Goal: Information Seeking & Learning: Learn about a topic

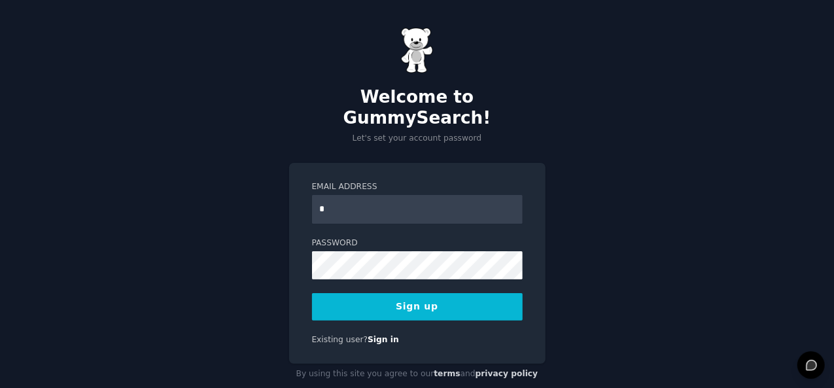
type input "**********"
click at [449, 293] on button "Sign up" at bounding box center [417, 306] width 211 height 27
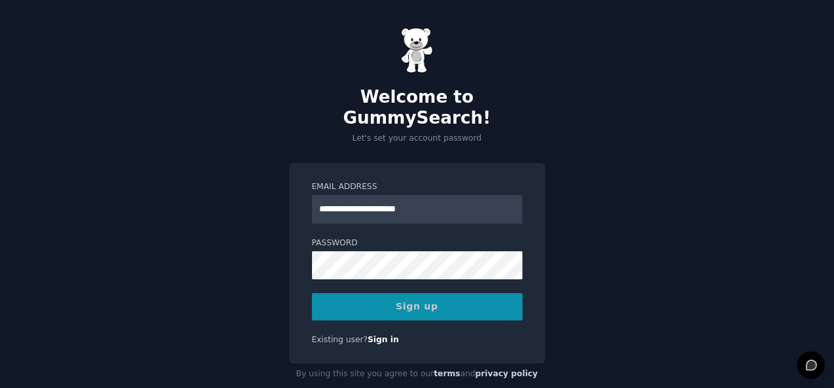
click at [406, 293] on div "Sign up" at bounding box center [417, 306] width 211 height 27
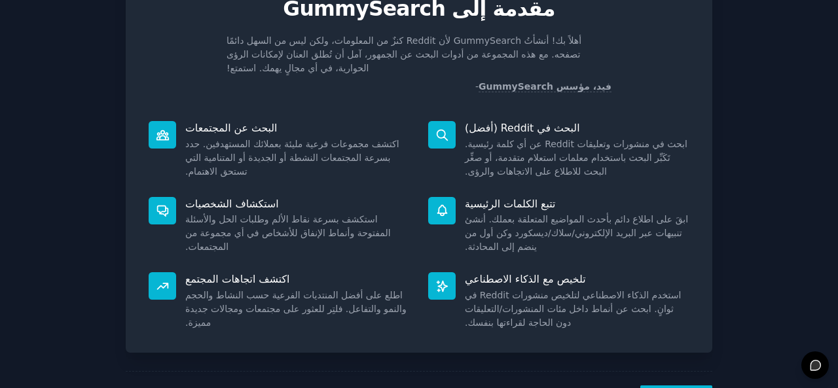
scroll to position [123, 0]
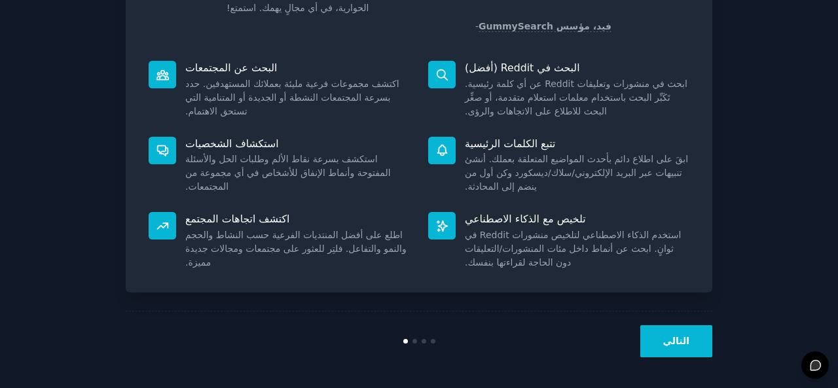
click at [695, 335] on button "التالي" at bounding box center [676, 341] width 72 height 32
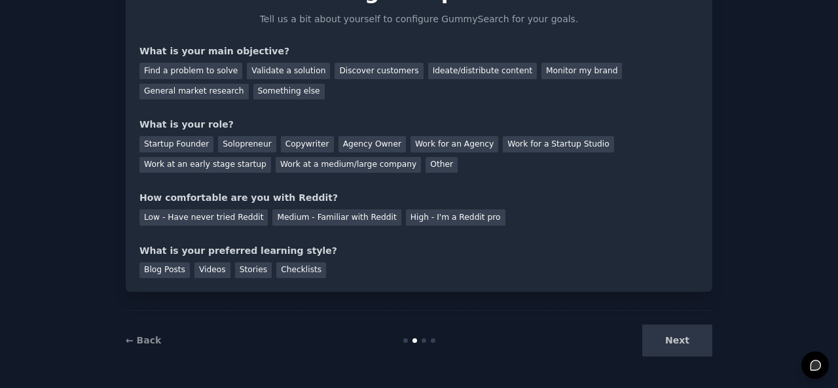
scroll to position [59, 0]
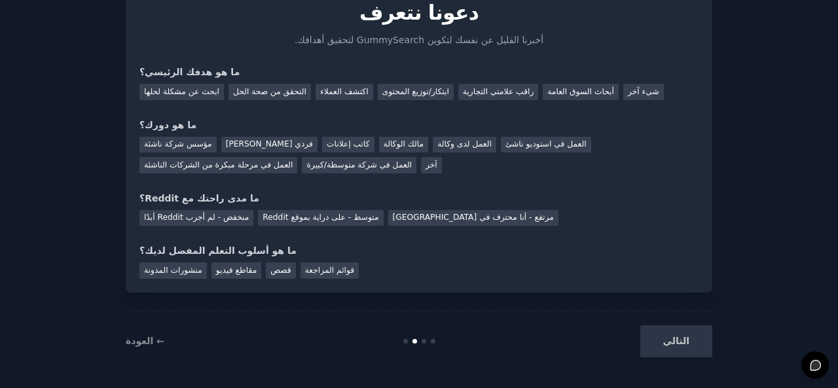
click at [673, 341] on div "التالي" at bounding box center [614, 341] width 196 height 32
click at [338, 92] on font "اكتشف العملاء" at bounding box center [344, 91] width 48 height 9
click at [628, 94] on font "شيء آخر" at bounding box center [643, 91] width 31 height 9
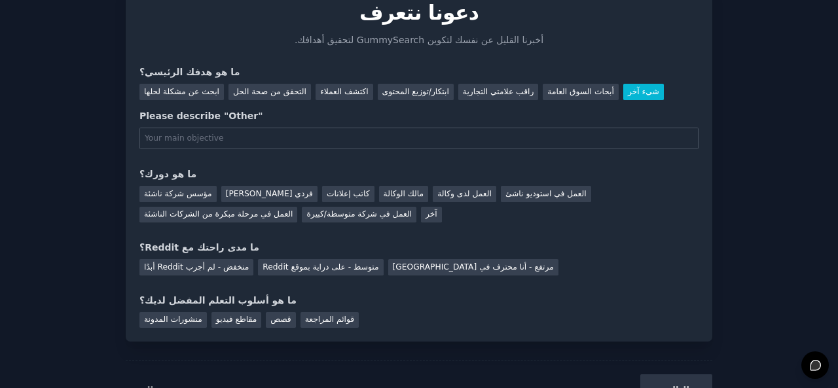
scroll to position [108, 0]
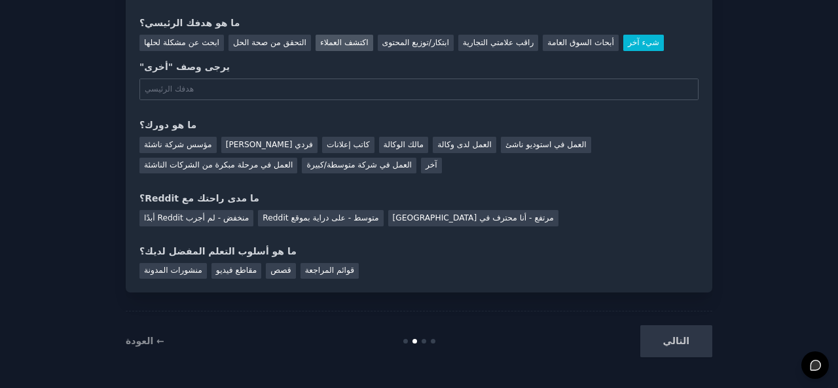
click at [336, 39] on font "اكتشف العملاء" at bounding box center [344, 42] width 48 height 9
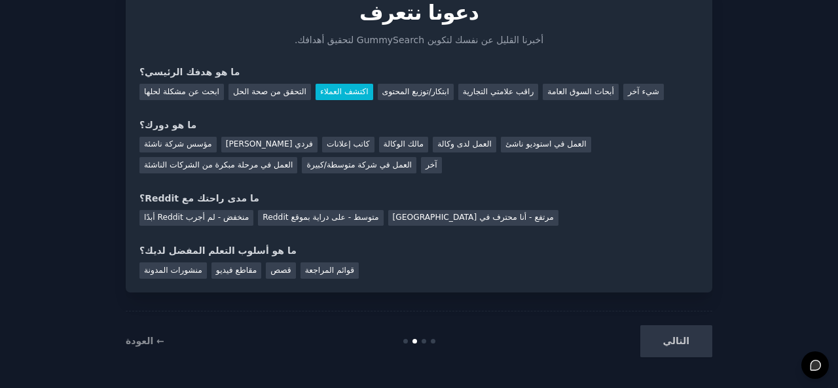
click at [276, 143] on div "مؤسس شركة ناشئة [PERSON_NAME] فردي كاتب إعلانات مالك الوكالة العمل لدى وكالة ال…" at bounding box center [418, 152] width 559 height 41
click at [262, 143] on font "[PERSON_NAME] فردي" at bounding box center [269, 143] width 87 height 9
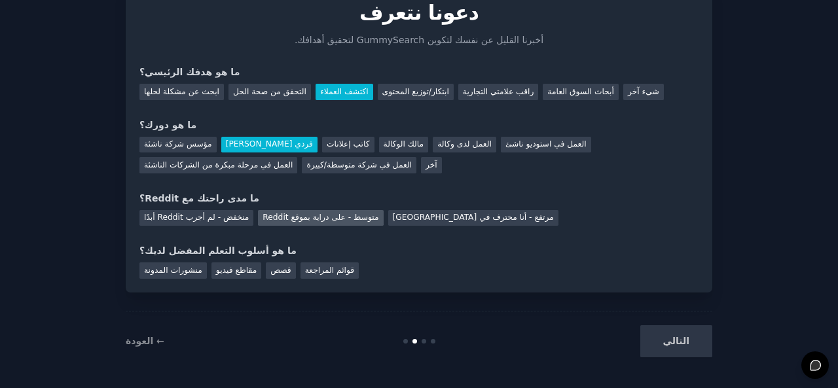
click at [325, 213] on font "متوسط ​​- على دراية بموقع Reddit" at bounding box center [320, 217] width 116 height 9
click at [222, 262] on div "مقاطع فيديو" at bounding box center [236, 270] width 50 height 16
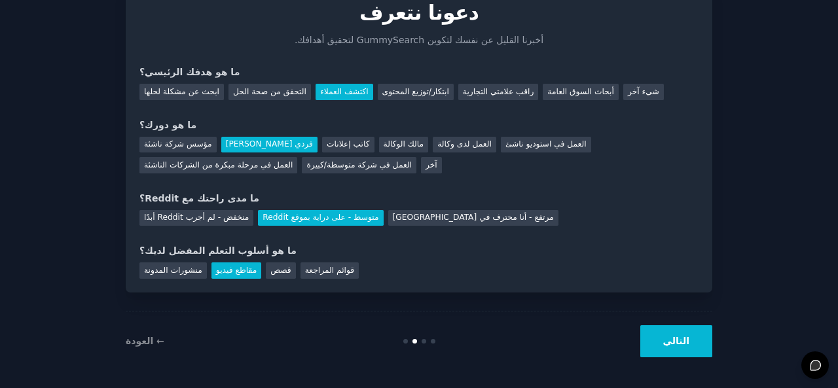
click at [643, 344] on div "التالي" at bounding box center [614, 341] width 196 height 32
click at [665, 344] on button "التالي" at bounding box center [676, 341] width 72 height 32
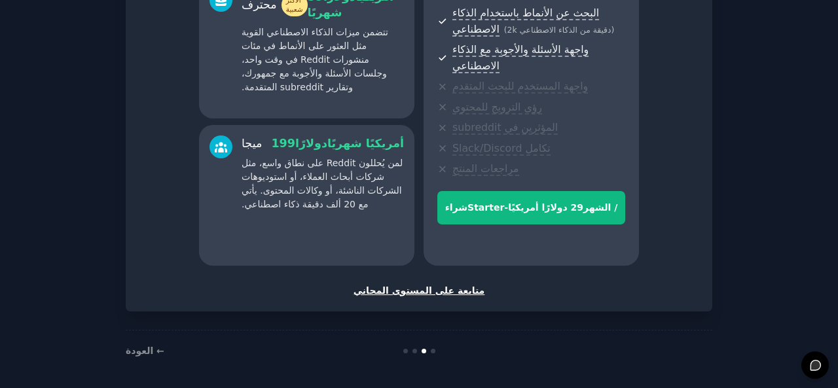
scroll to position [287, 0]
click at [393, 286] on font "متابعة على المستوى المجاني" at bounding box center [419, 290] width 132 height 10
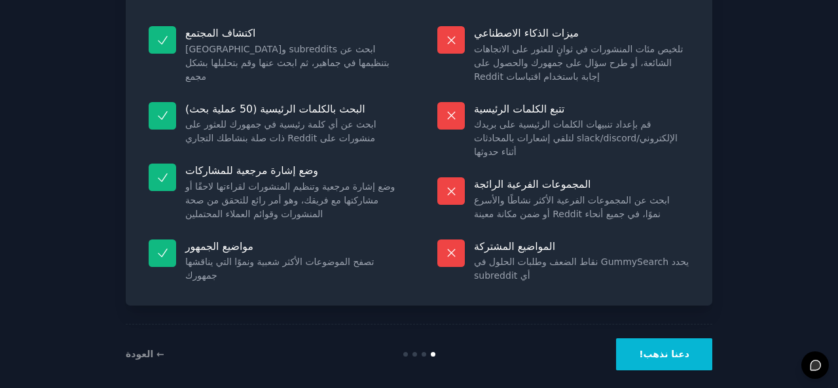
scroll to position [135, 0]
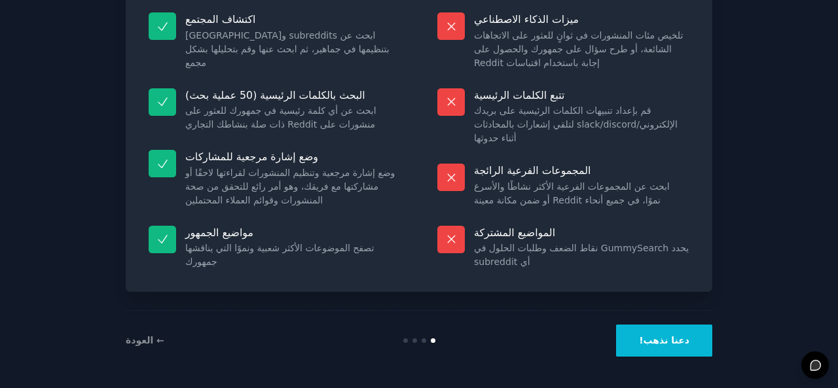
click at [672, 340] on font "دعنا نذهب!" at bounding box center [664, 340] width 50 height 10
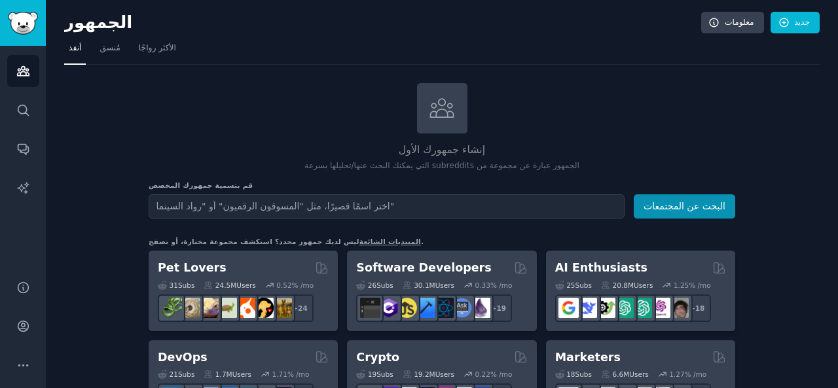
click at [179, 205] on input "text" at bounding box center [387, 206] width 476 height 24
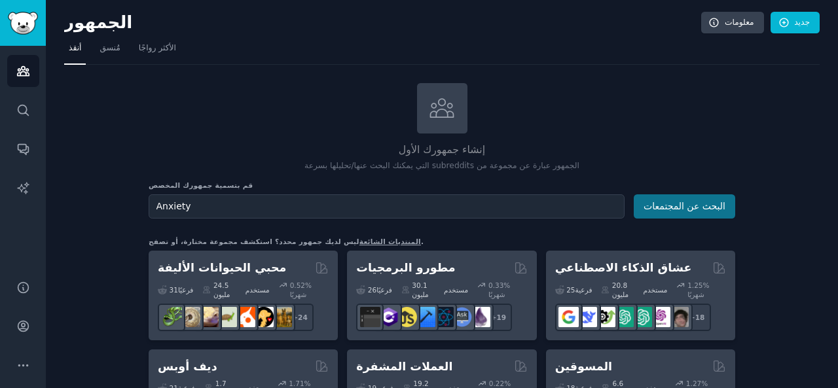
type input "Anxiety"
click at [683, 207] on font "البحث عن المجتمعات" at bounding box center [684, 206] width 82 height 10
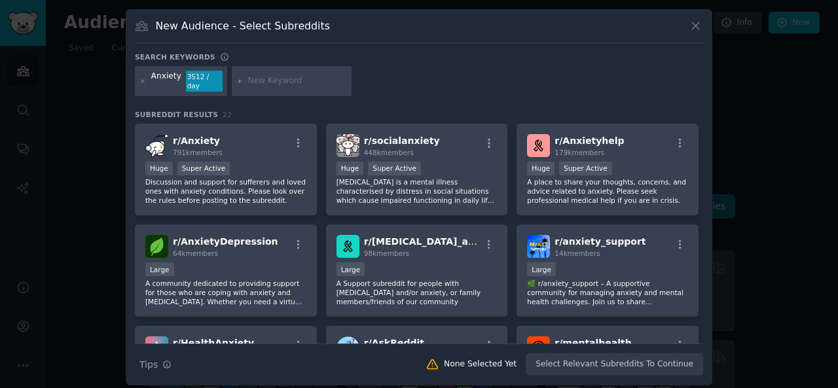
click at [306, 77] on input "text" at bounding box center [296, 81] width 99 height 12
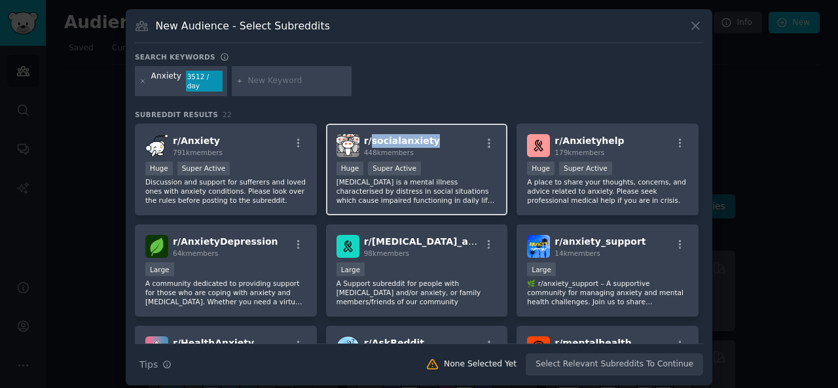
drag, startPoint x: 437, startPoint y: 130, endPoint x: 370, endPoint y: 120, distance: 67.5
click at [370, 124] on div "r/ socialanxiety 448k members Huge Super Active [MEDICAL_DATA] is a mental illn…" at bounding box center [417, 170] width 182 height 92
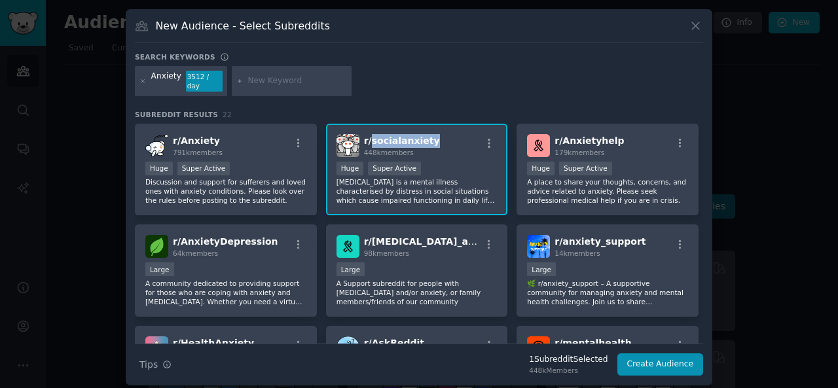
copy span "socialanxiety"
click at [260, 77] on input "text" at bounding box center [296, 81] width 99 height 12
paste input "socialanxiety"
click at [263, 80] on input "socialanxiety" at bounding box center [296, 81] width 99 height 12
type input "[MEDICAL_DATA]"
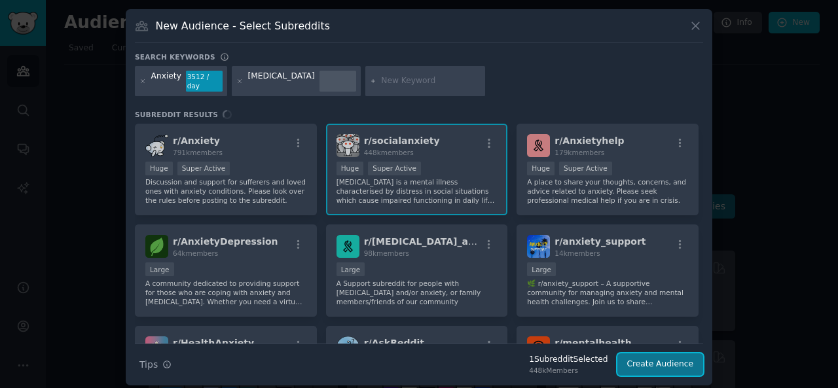
click at [640, 357] on button "Create Audience" at bounding box center [660, 364] width 86 height 22
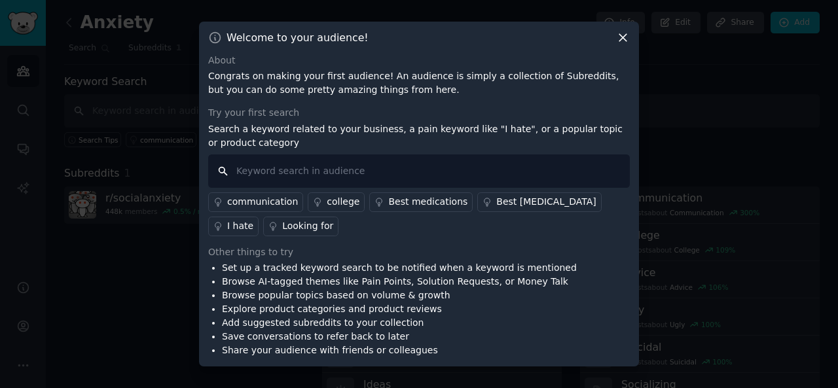
paste input "socialanxiety"
click at [259, 173] on input "socialanxiety" at bounding box center [418, 170] width 421 height 33
type input "[MEDICAL_DATA]"
click at [624, 34] on icon at bounding box center [623, 38] width 14 height 14
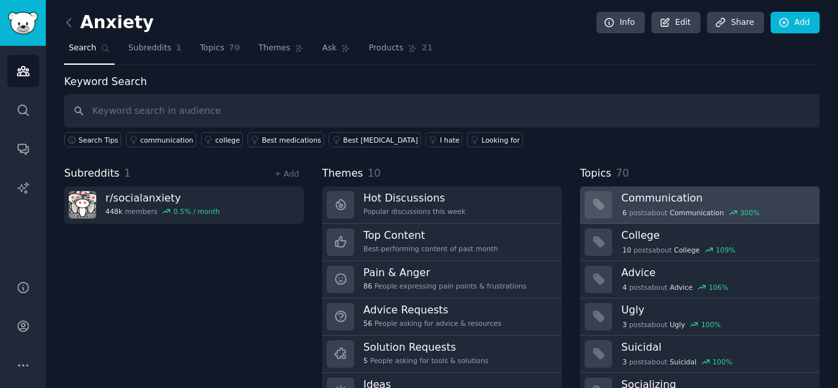
click at [651, 207] on div "6 post s about Communication 300 %" at bounding box center [690, 213] width 139 height 12
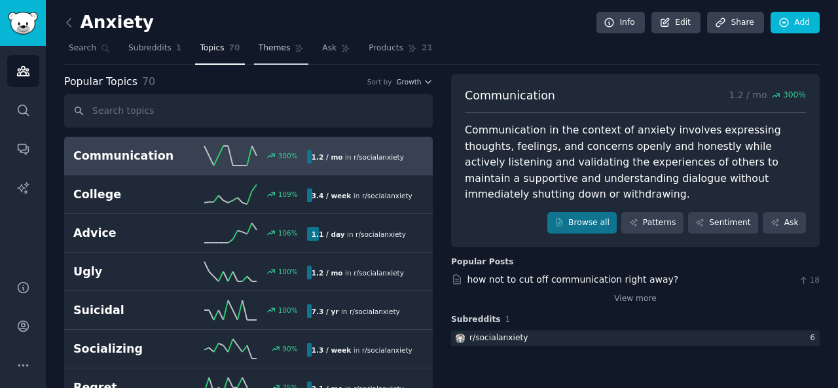
click at [259, 52] on span "Themes" at bounding box center [275, 49] width 32 height 12
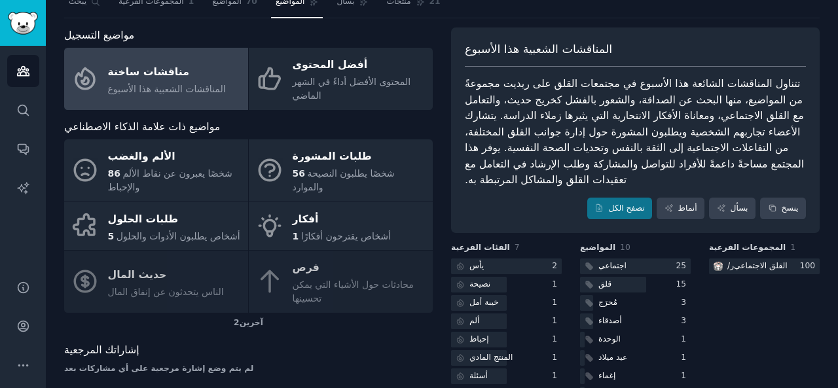
scroll to position [65, 0]
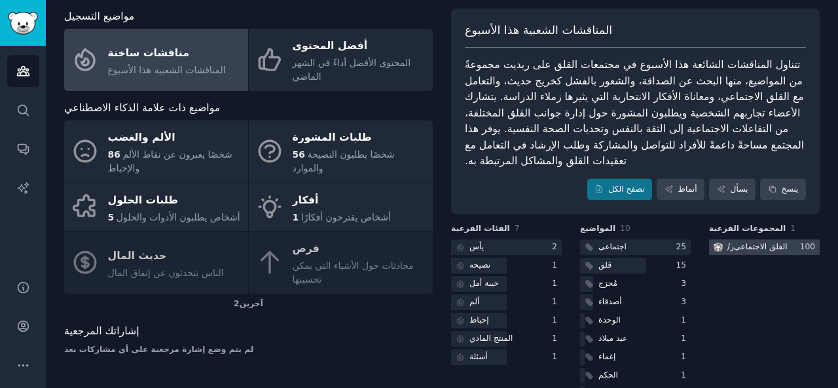
click at [738, 242] on font "القلق الاجتماعي" at bounding box center [761, 246] width 54 height 9
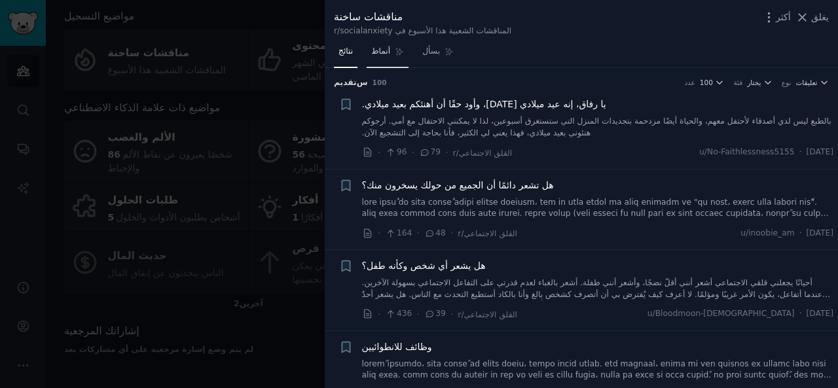
click at [387, 50] on font "أنماط" at bounding box center [380, 50] width 19 height 9
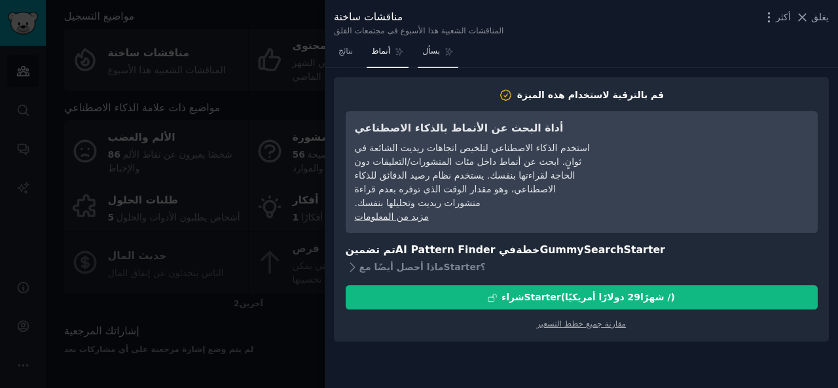
click at [437, 51] on font "بسأل" at bounding box center [431, 50] width 18 height 9
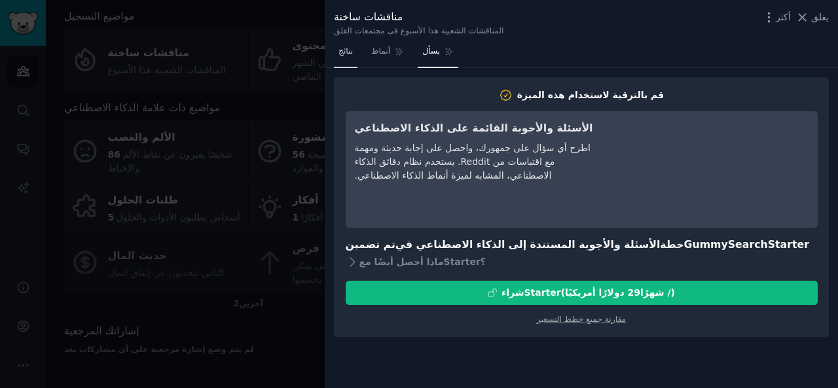
click at [353, 54] on font "نتائج" at bounding box center [345, 50] width 14 height 9
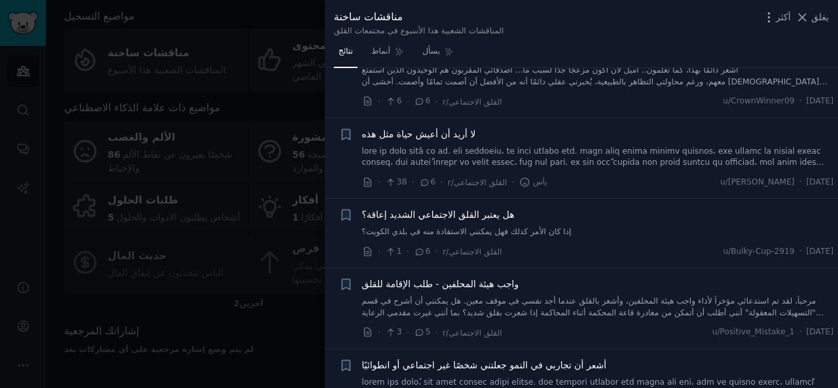
scroll to position [1374, 0]
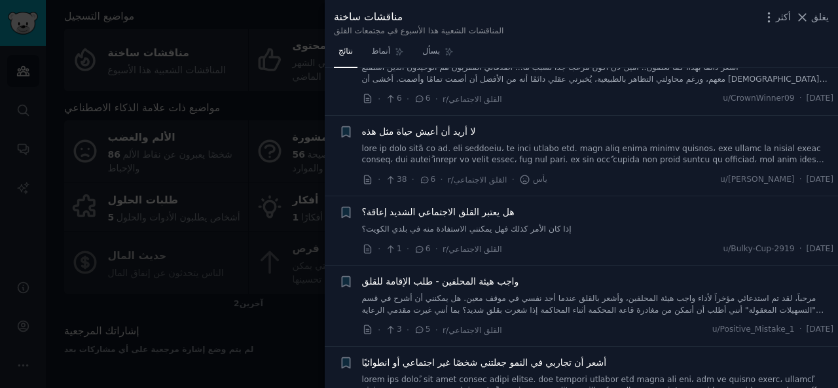
click at [274, 12] on div at bounding box center [419, 194] width 838 height 388
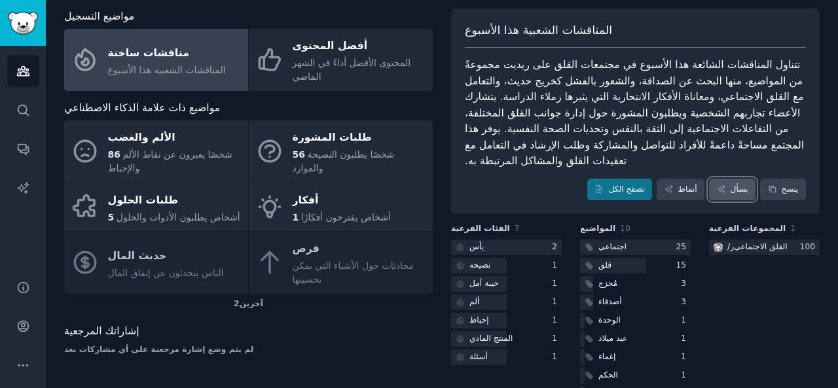
click at [728, 184] on link "بسأل" at bounding box center [732, 190] width 46 height 22
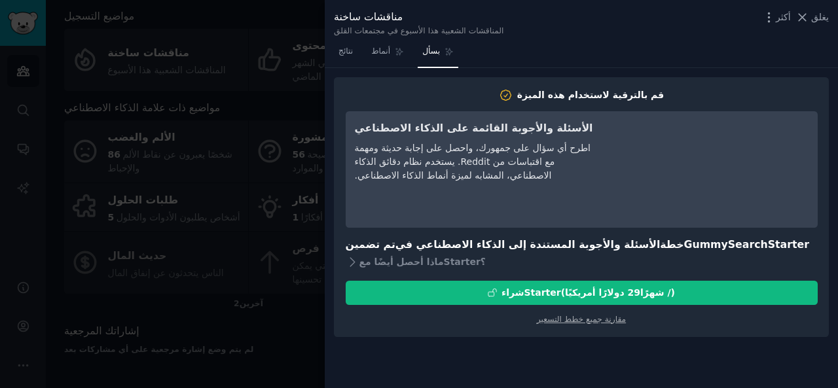
click at [215, 24] on div at bounding box center [419, 194] width 838 height 388
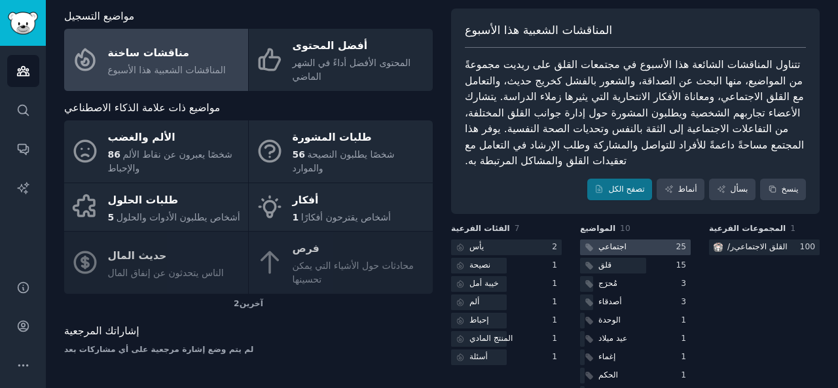
click at [656, 251] on div at bounding box center [635, 248] width 111 height 16
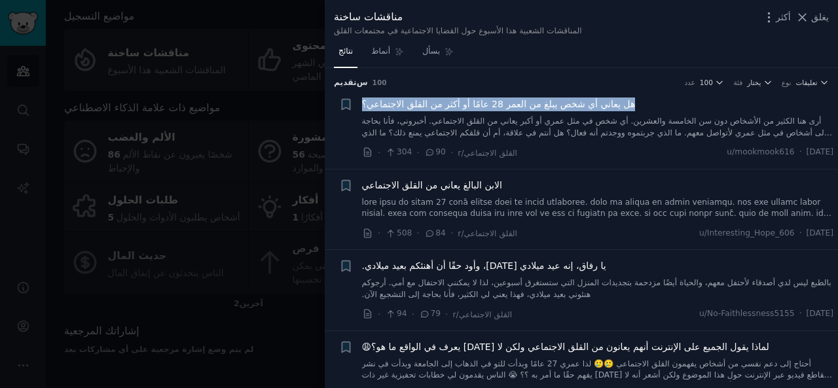
drag, startPoint x: 654, startPoint y: 100, endPoint x: 362, endPoint y: 103, distance: 292.6
click at [362, 103] on div "هل يعاني أي شخص يبلغ من العمر 28 عامًا أو أكثر من القلق الاجتماعي؟" at bounding box center [598, 105] width 472 height 14
drag, startPoint x: 391, startPoint y: 99, endPoint x: 431, endPoint y: 66, distance: 51.1
click at [431, 66] on link "بسأل" at bounding box center [438, 54] width 41 height 27
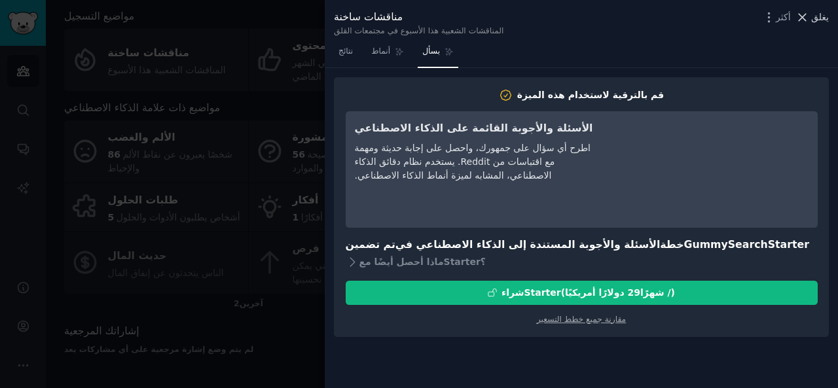
click at [804, 16] on icon at bounding box center [802, 17] width 14 height 14
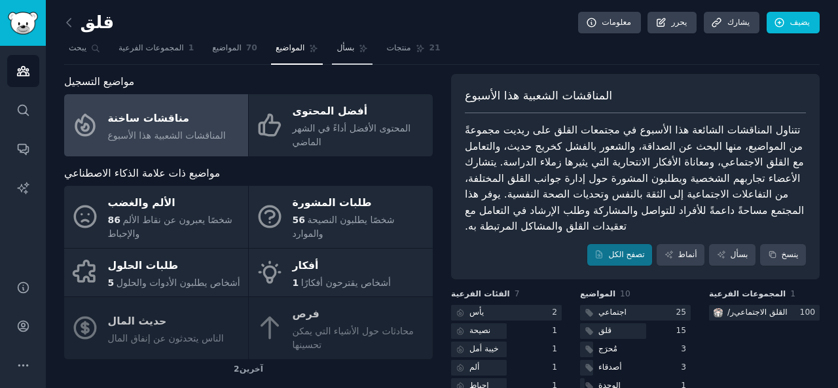
click at [339, 45] on font "بسأل" at bounding box center [345, 47] width 18 height 9
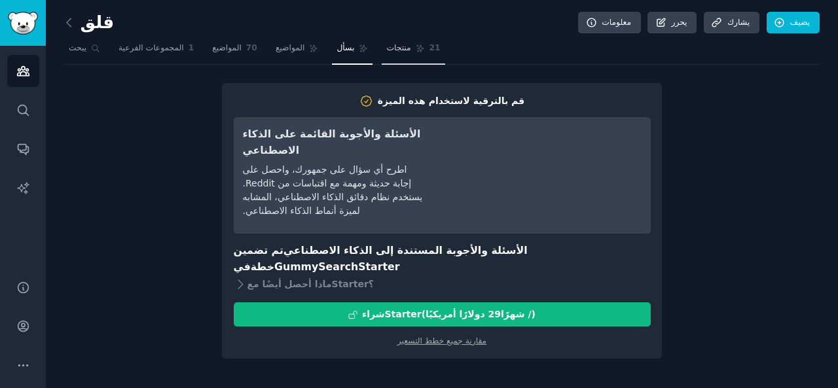
click at [385, 56] on link "منتجات 21" at bounding box center [413, 51] width 63 height 27
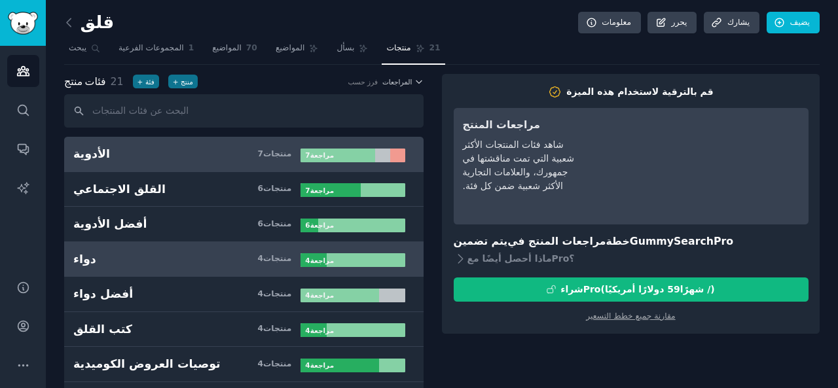
scroll to position [65, 0]
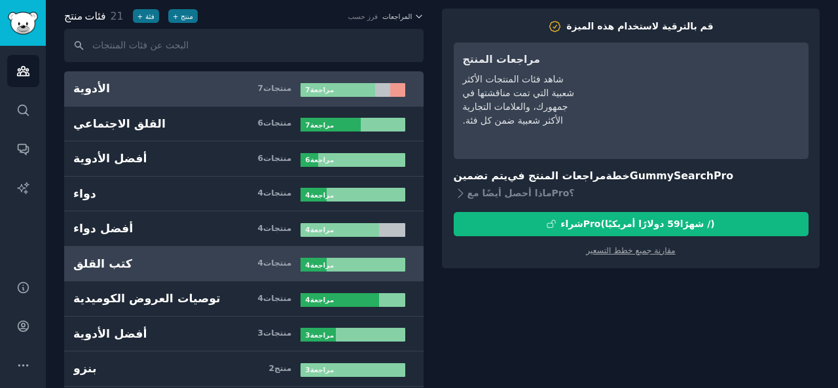
click at [127, 265] on h3 "كتب القلق 4 منتجات ​" at bounding box center [186, 264] width 227 height 16
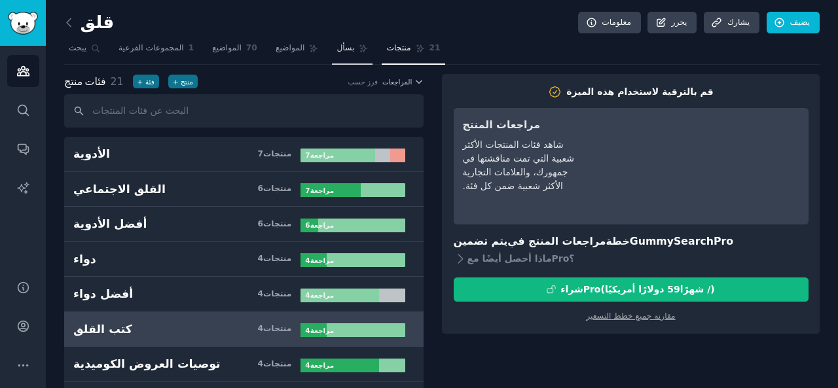
click at [347, 62] on link "بسأل" at bounding box center [352, 51] width 41 height 27
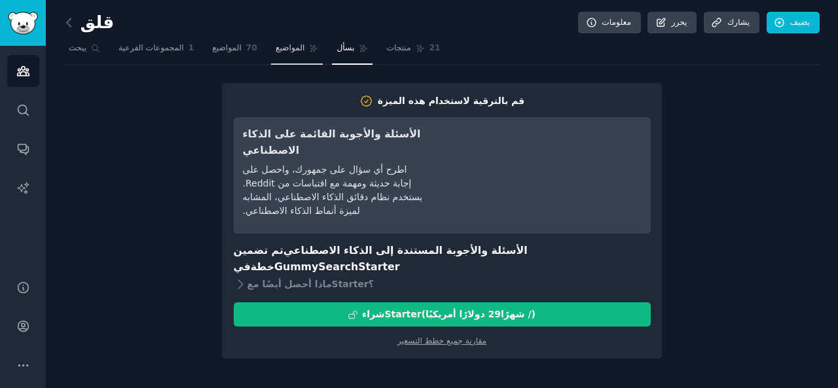
click at [287, 41] on link "المواضيع" at bounding box center [297, 51] width 52 height 27
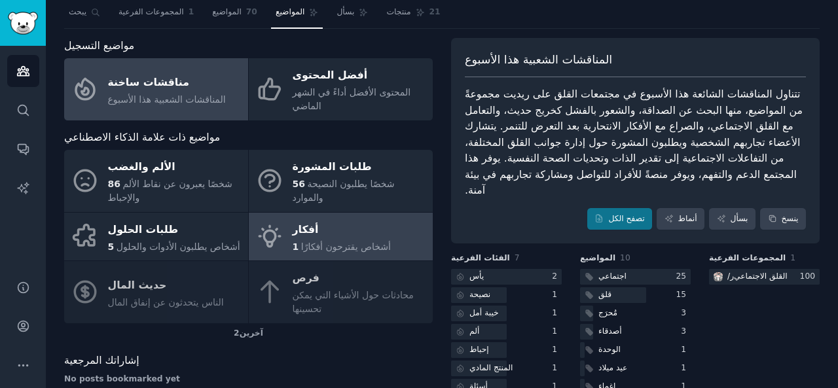
scroll to position [65, 0]
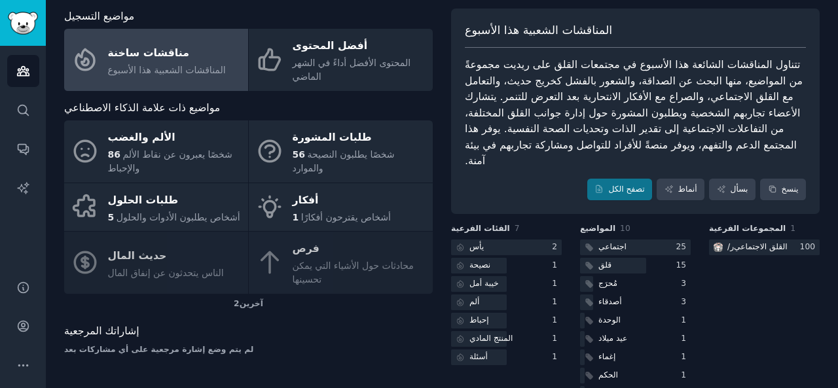
click at [159, 266] on div "الألم والغضب 86 شخصًا يعبرون عن نقاط الألم والإحباط طلبات المشورة 56 شخصًا يطلب…" at bounding box center [248, 206] width 368 height 173
click at [631, 240] on div at bounding box center [635, 248] width 111 height 16
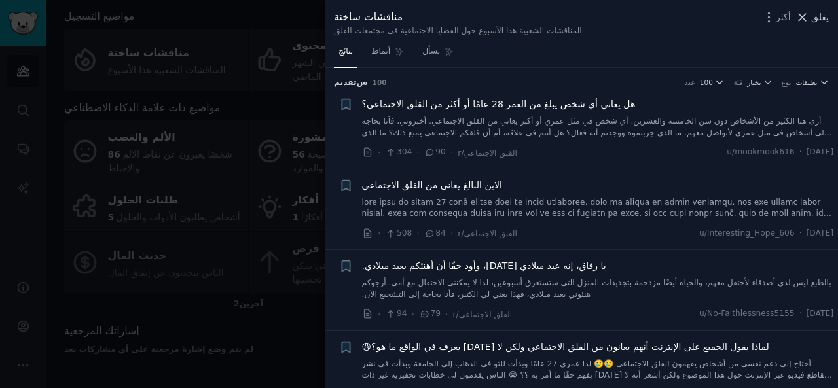
click at [798, 20] on icon at bounding box center [801, 17] width 7 height 7
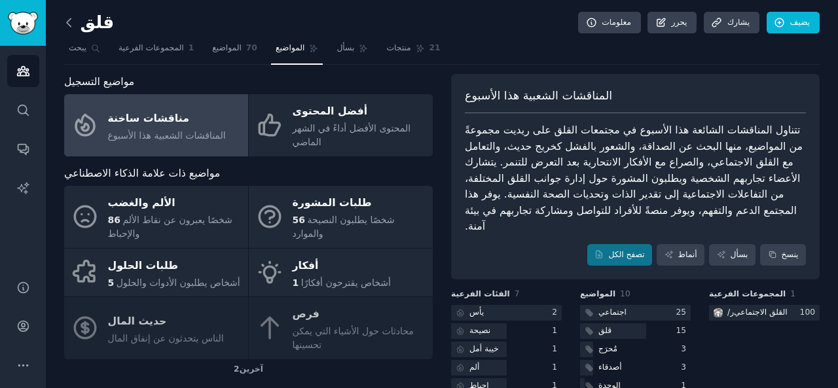
click at [68, 20] on icon at bounding box center [69, 22] width 4 height 8
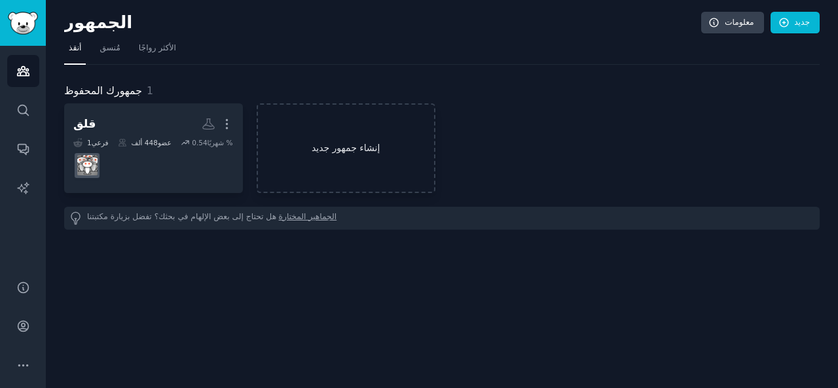
click at [322, 145] on font "إنشاء جمهور جديد" at bounding box center [346, 148] width 68 height 10
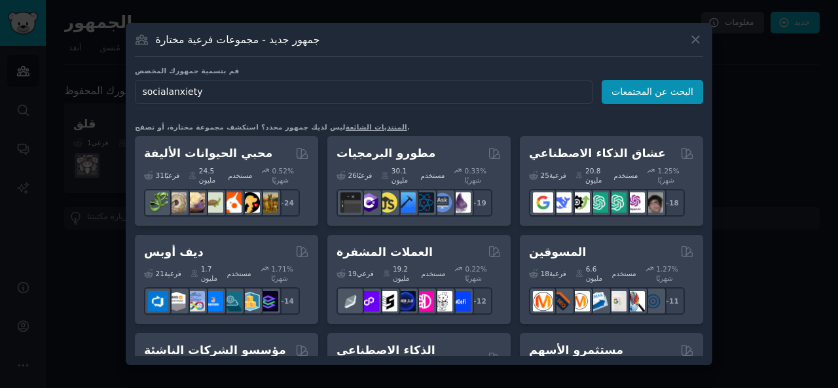
drag, startPoint x: 164, startPoint y: 94, endPoint x: 134, endPoint y: 94, distance: 30.1
click at [134, 94] on div "جمهور جديد - مجموعات فرعية مختارة قم بتسمية جمهورك المخصص اسم الجمهور socialanx…" at bounding box center [419, 194] width 586 height 342
type input "anxiety"
click at [634, 103] on div "قم بتسمية جمهورك المخصص اسم الجمهور anxiety البحث عن المجتمعات ليس لديك جمهور م…" at bounding box center [419, 211] width 568 height 290
click at [635, 97] on font "البحث عن المجتمعات" at bounding box center [652, 91] width 82 height 10
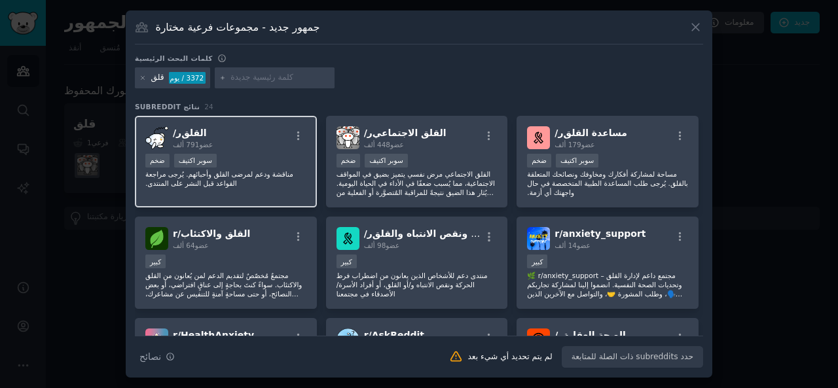
click at [213, 172] on font "مناقشة ودعم لمرضى القلق وأحبائهم. يُرجى مراجعة القواعد قبل النشر على المنتدى." at bounding box center [219, 178] width 148 height 17
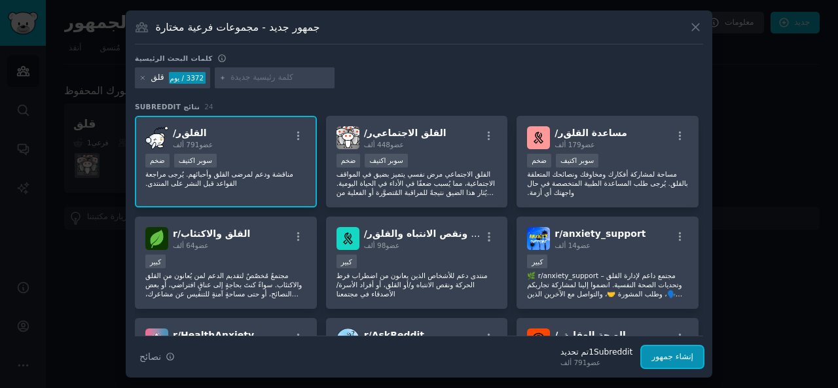
click at [666, 355] on font "إنشاء جمهور" at bounding box center [672, 356] width 42 height 9
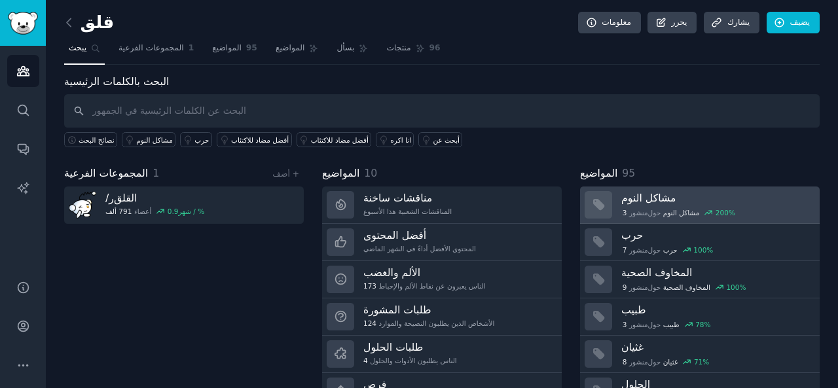
click at [684, 209] on font "مشاكل النوم" at bounding box center [681, 213] width 37 height 8
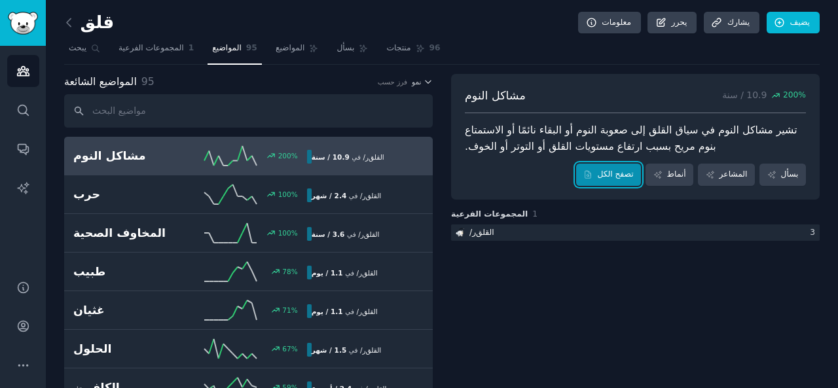
click at [618, 174] on font "تصفح الكل" at bounding box center [615, 174] width 36 height 9
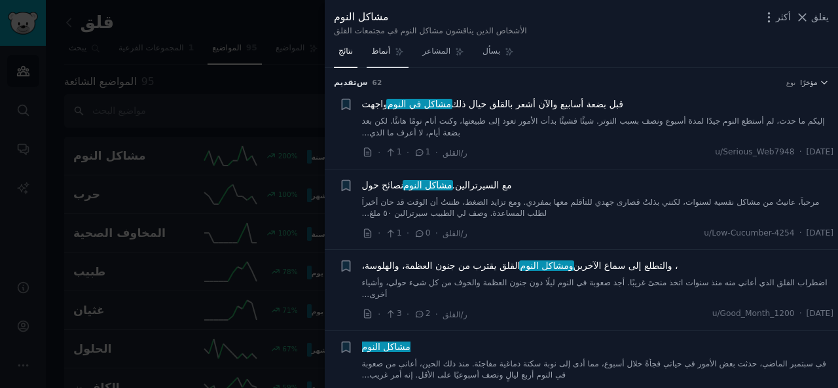
click at [372, 48] on font "أنماط" at bounding box center [380, 50] width 19 height 9
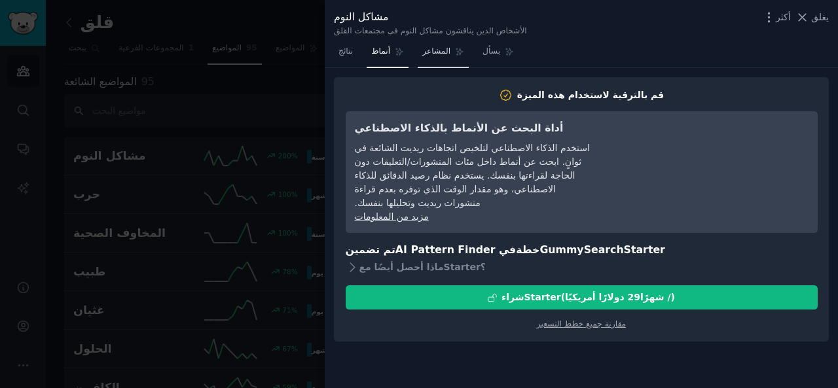
click at [442, 46] on font "المشاعر" at bounding box center [436, 50] width 28 height 9
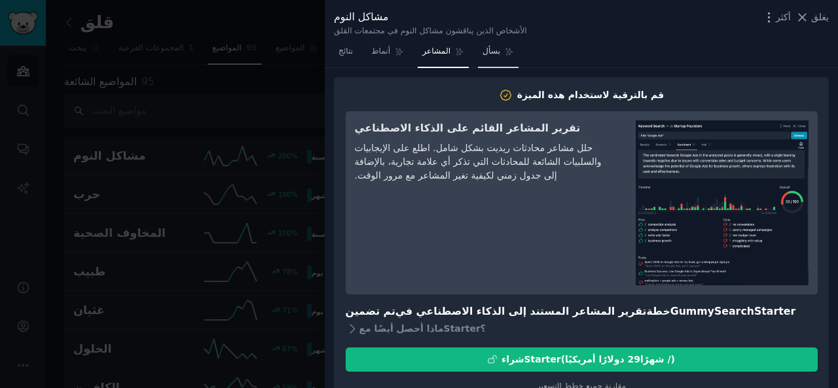
click at [482, 48] on font "بسأل" at bounding box center [491, 50] width 18 height 9
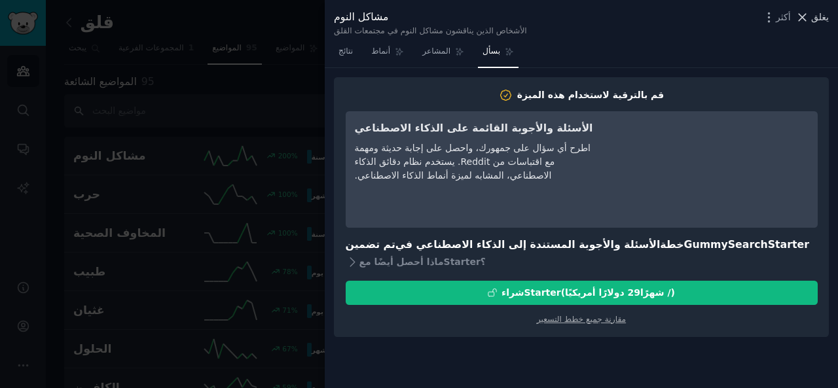
click at [804, 12] on icon at bounding box center [802, 17] width 14 height 14
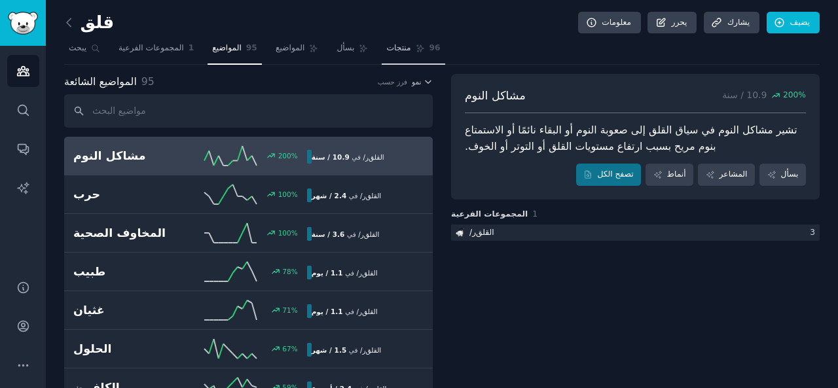
click at [389, 46] on font "منتجات" at bounding box center [398, 47] width 24 height 9
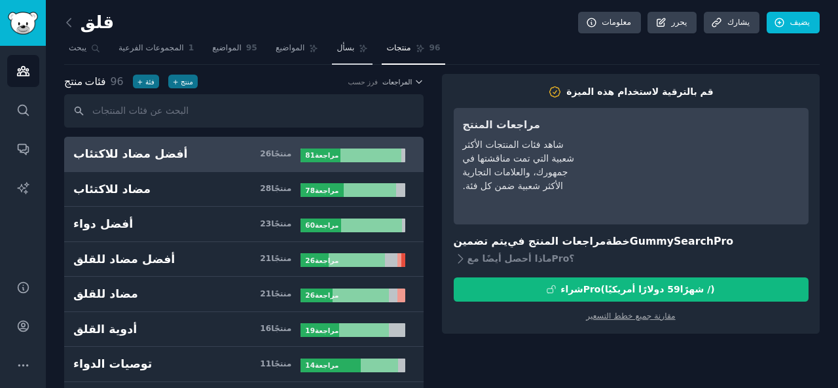
click at [336, 48] on font "بسأل" at bounding box center [345, 47] width 18 height 9
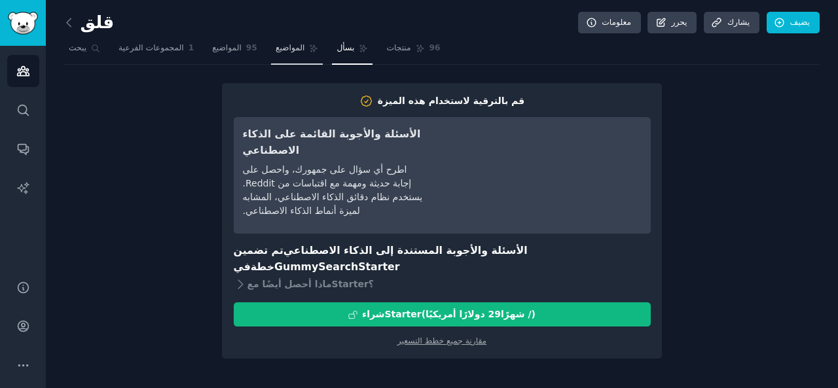
click at [288, 56] on link "المواضيع" at bounding box center [297, 51] width 52 height 27
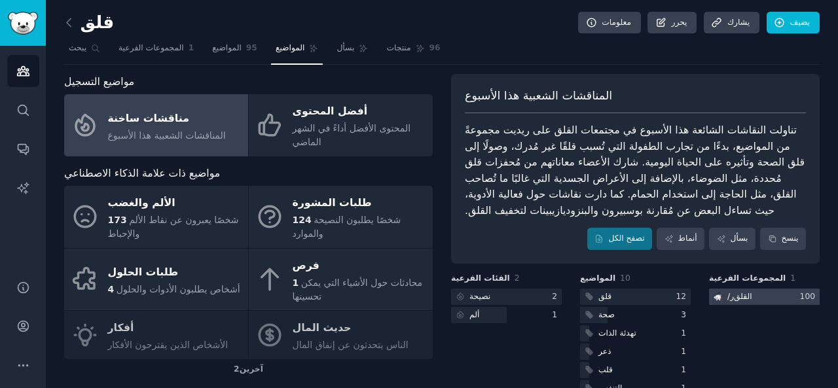
click at [746, 295] on font "القلق" at bounding box center [743, 296] width 18 height 9
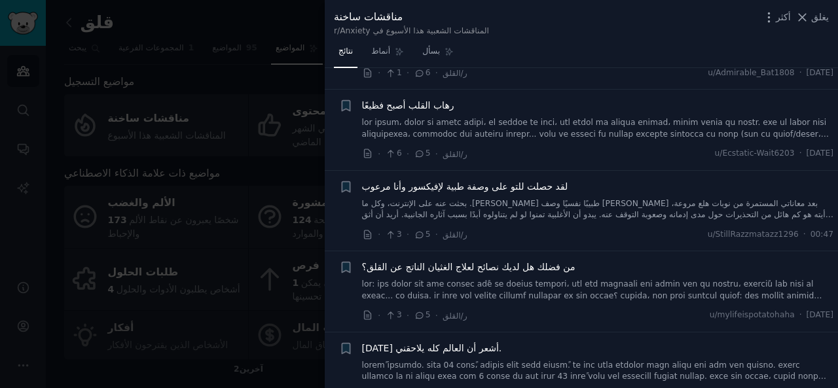
scroll to position [1833, 0]
